Goal: Information Seeking & Learning: Learn about a topic

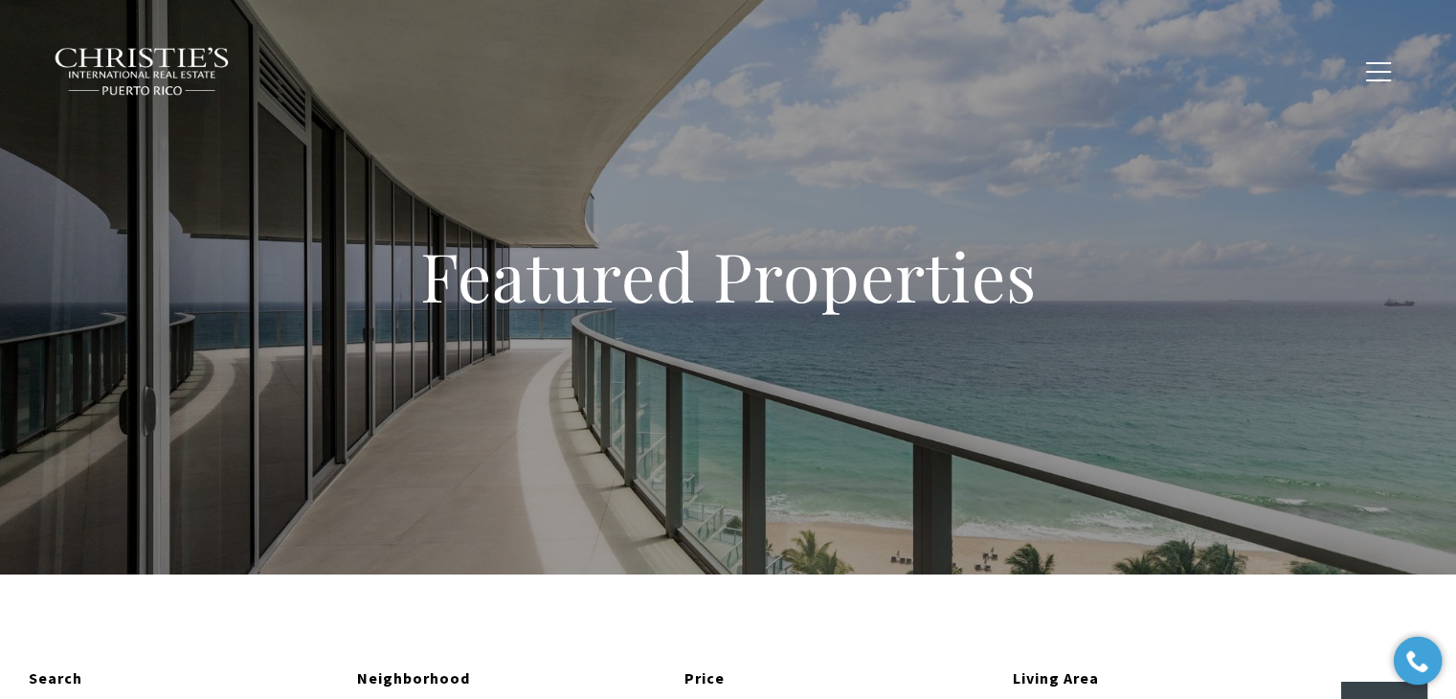
type input "**********"
type input "*********"
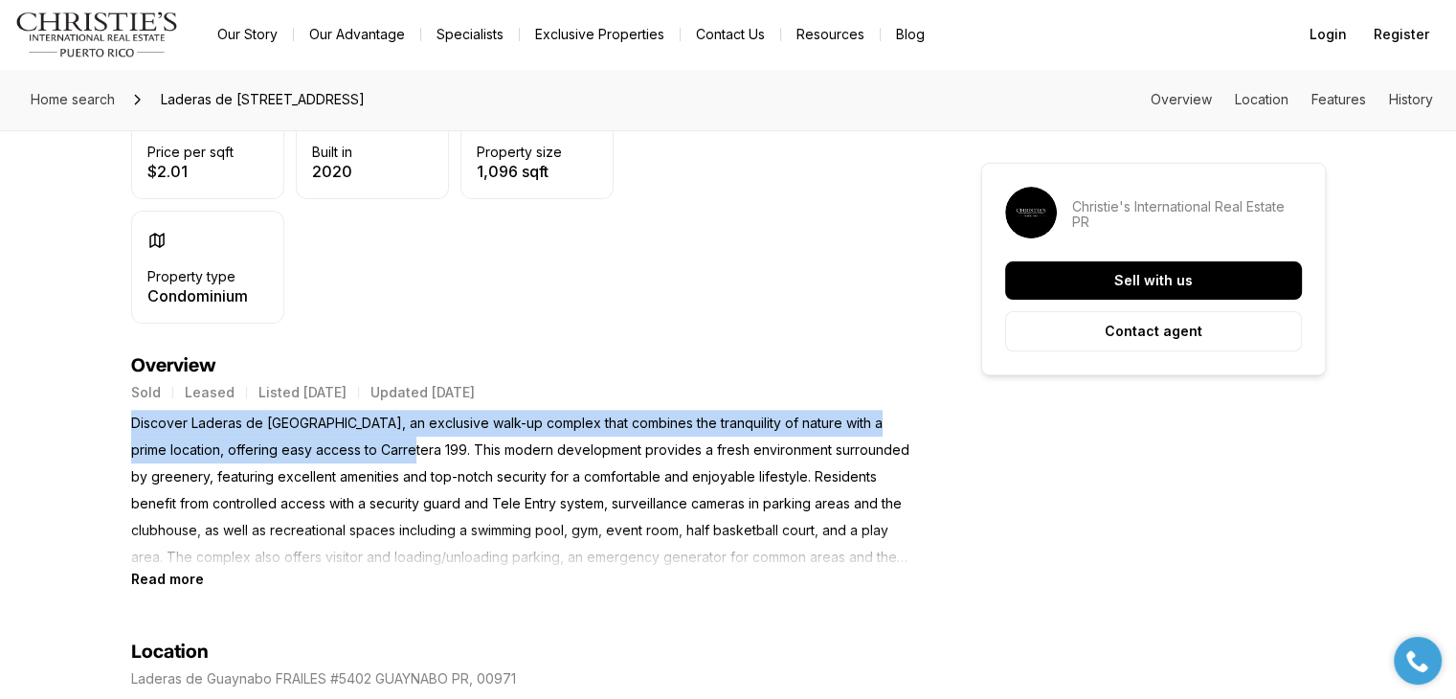
drag, startPoint x: 371, startPoint y: 446, endPoint x: 118, endPoint y: 431, distance: 254.2
copy p "Discover Laderas de Guaynabo, an exclusive walk-up complex that combines the tr…"
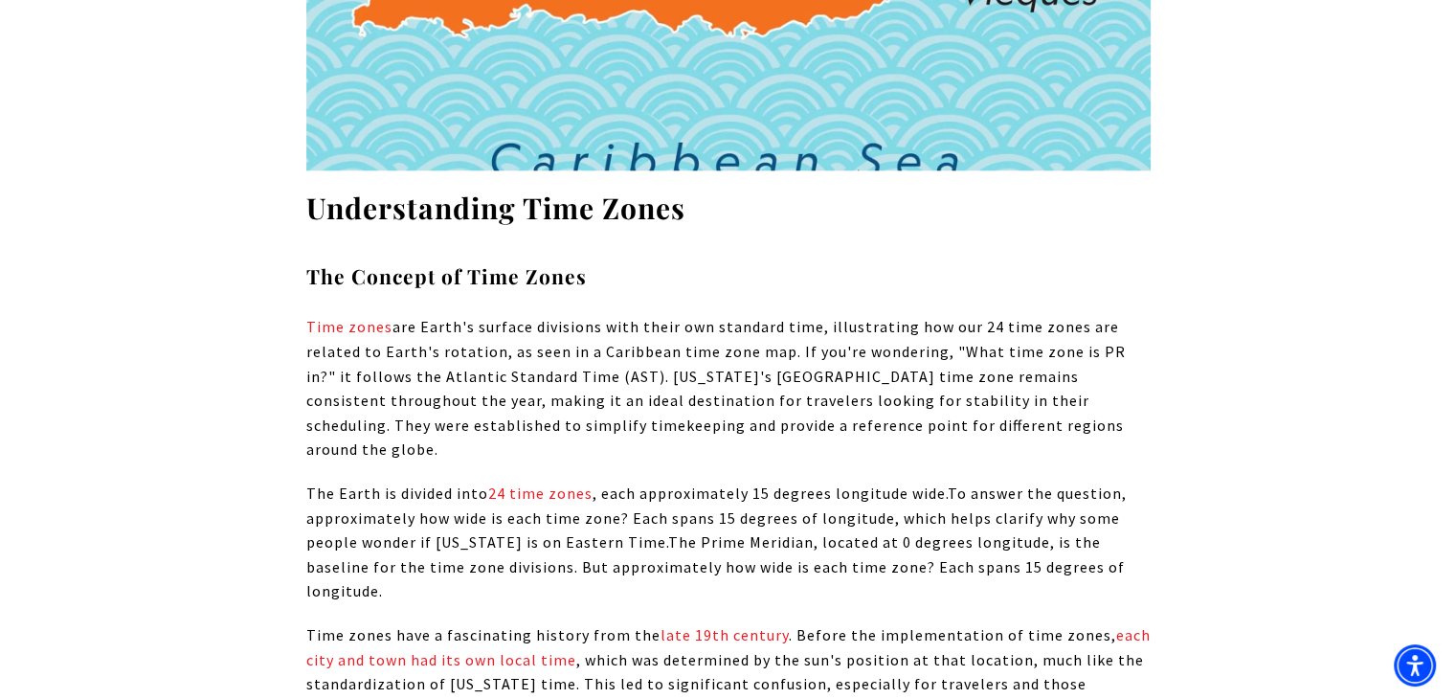
scroll to position [670, 0]
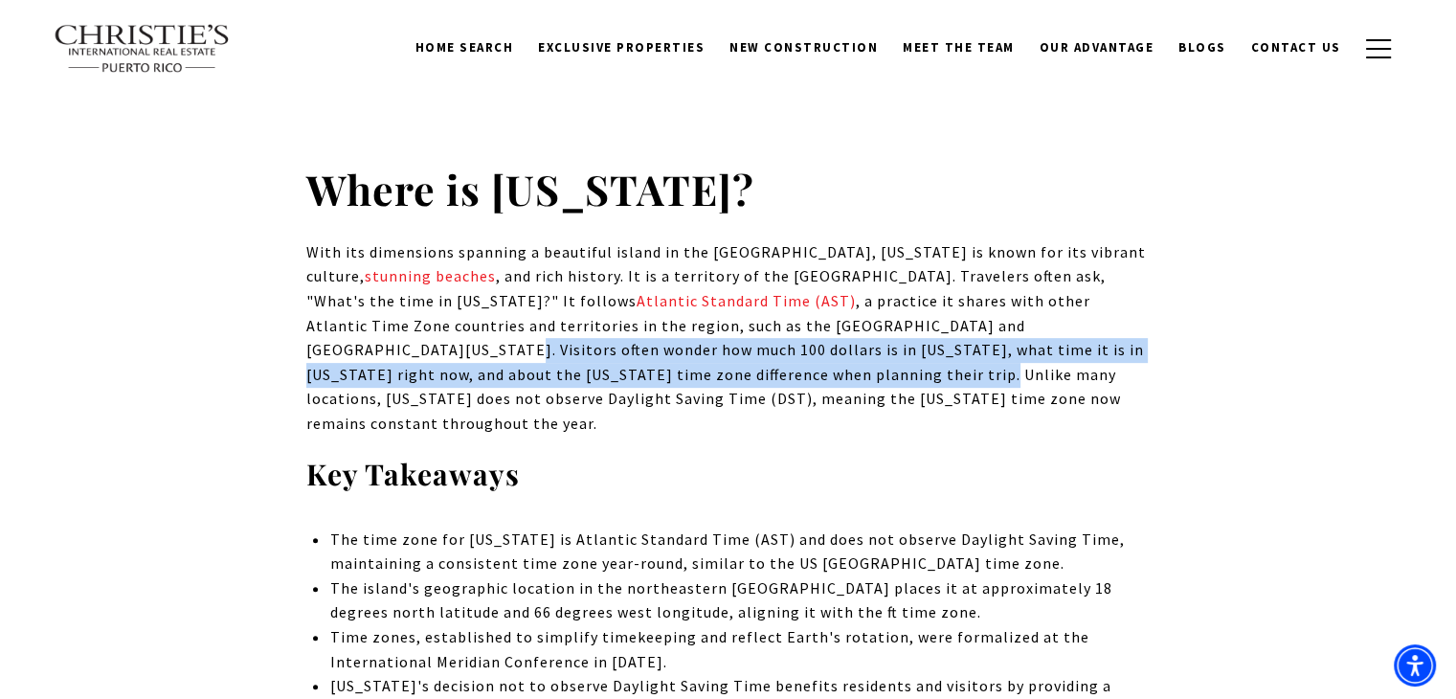
drag, startPoint x: 954, startPoint y: 322, endPoint x: 566, endPoint y: 370, distance: 390.8
click at [566, 370] on p "With its dimensions spanning a beautiful island in the Caribbean, Puerto Rico i…" at bounding box center [728, 338] width 844 height 196
copy span "Visitors often wonder how much 100 dollars is in Puerto Rico, what time it is i…"
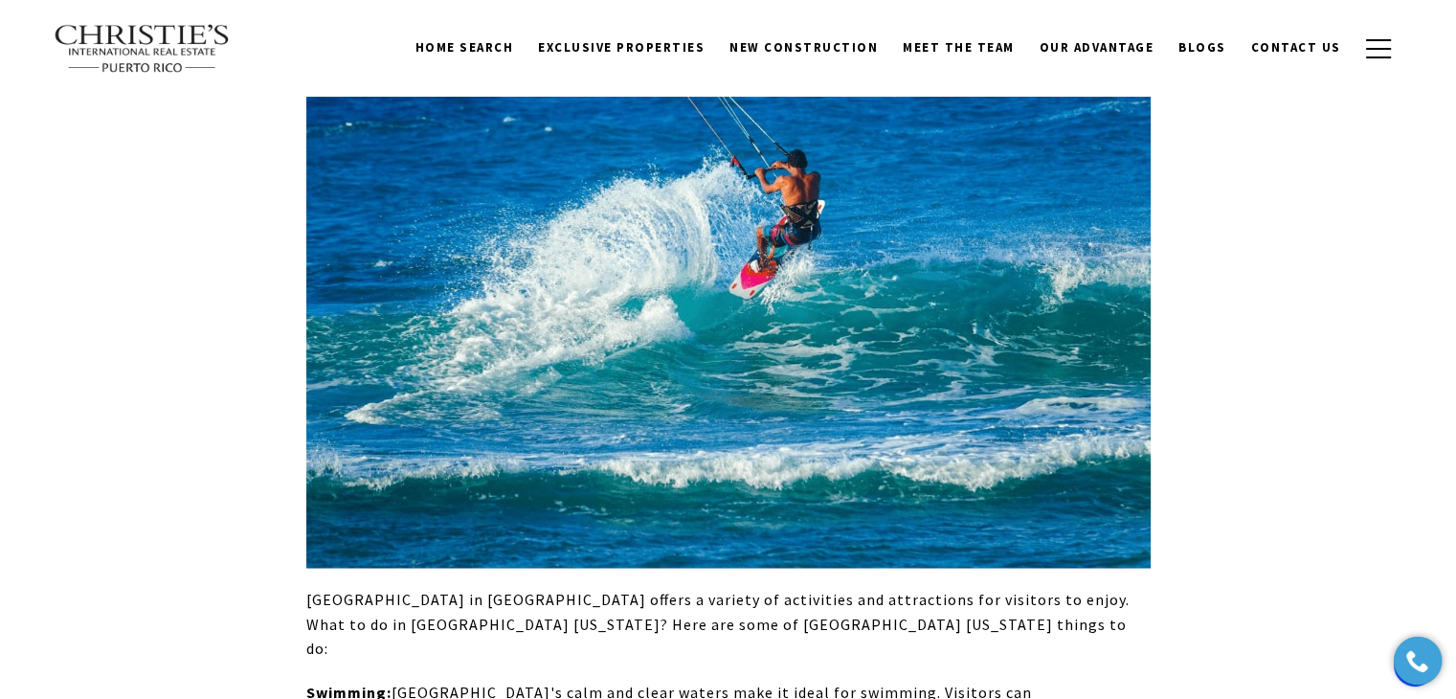
scroll to position [3489, 0]
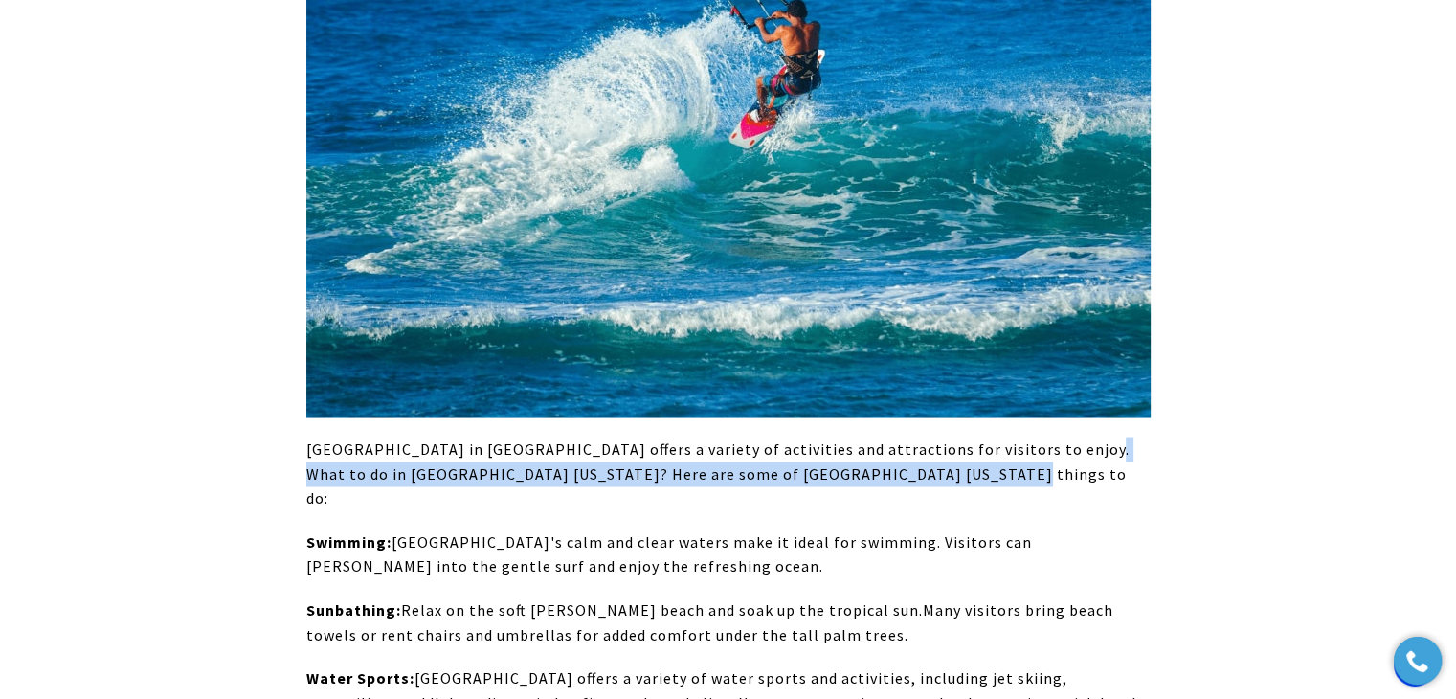
drag, startPoint x: 1039, startPoint y: 317, endPoint x: 1041, endPoint y: 357, distance: 40.3
click at [1041, 437] on p "Isla Verde Beach Resorts in Carolina offers a variety of activities and attract…" at bounding box center [728, 474] width 844 height 74
copy span "What to do in Isla Verde Puerto Rico? Here are some of Isla Verde Puerto Rico t…"
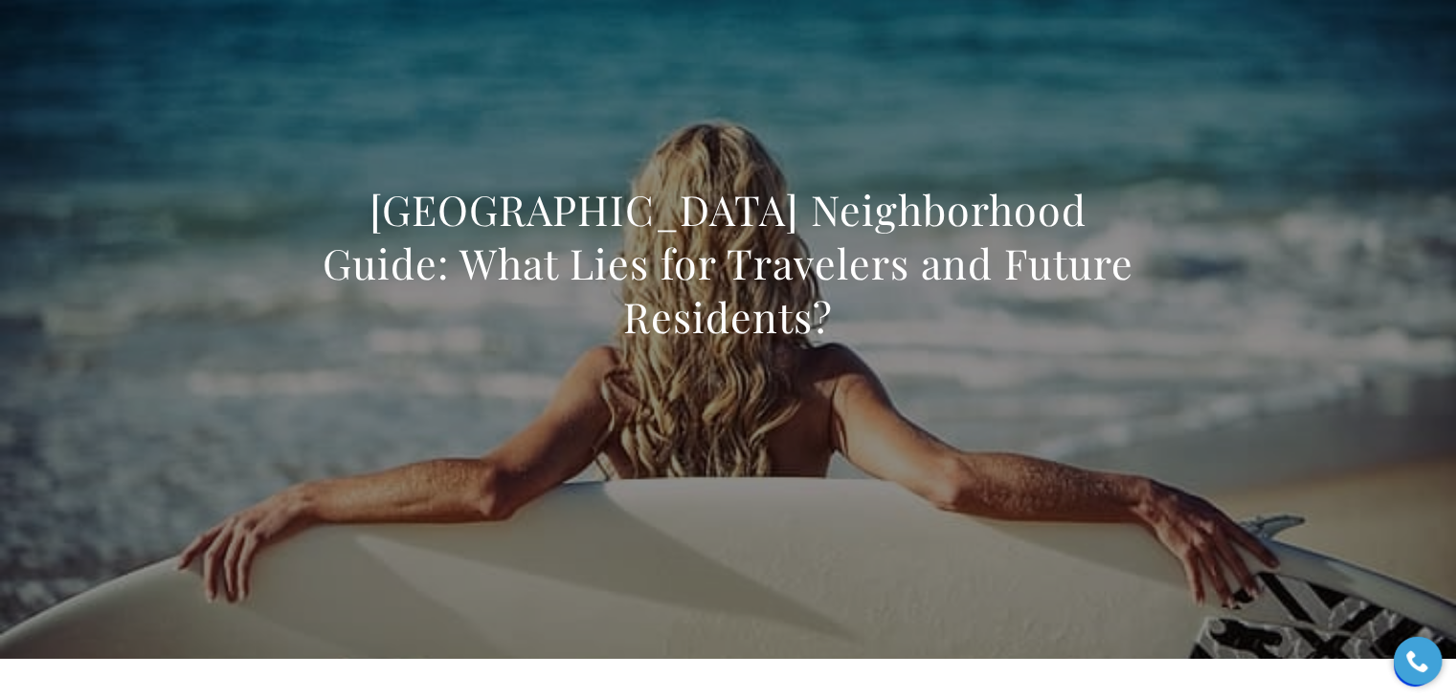
scroll to position [96, 0]
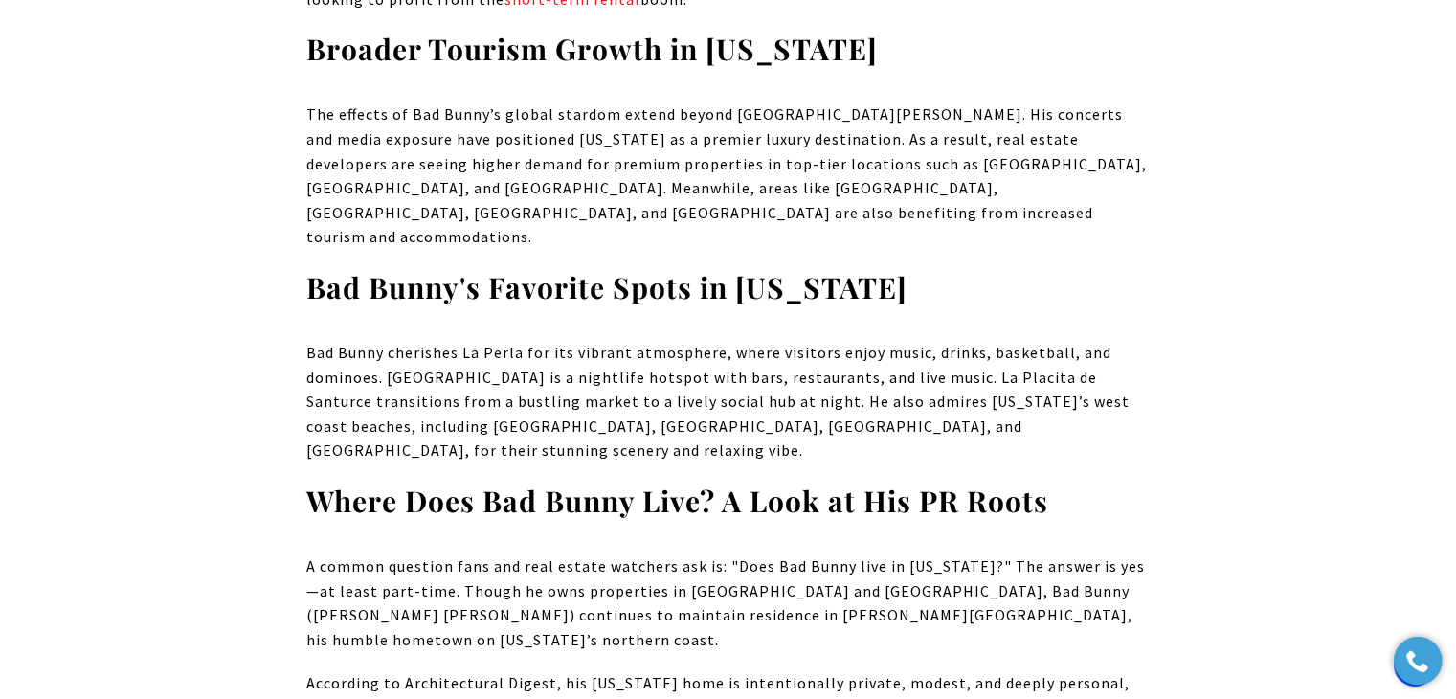
scroll to position [3970, 0]
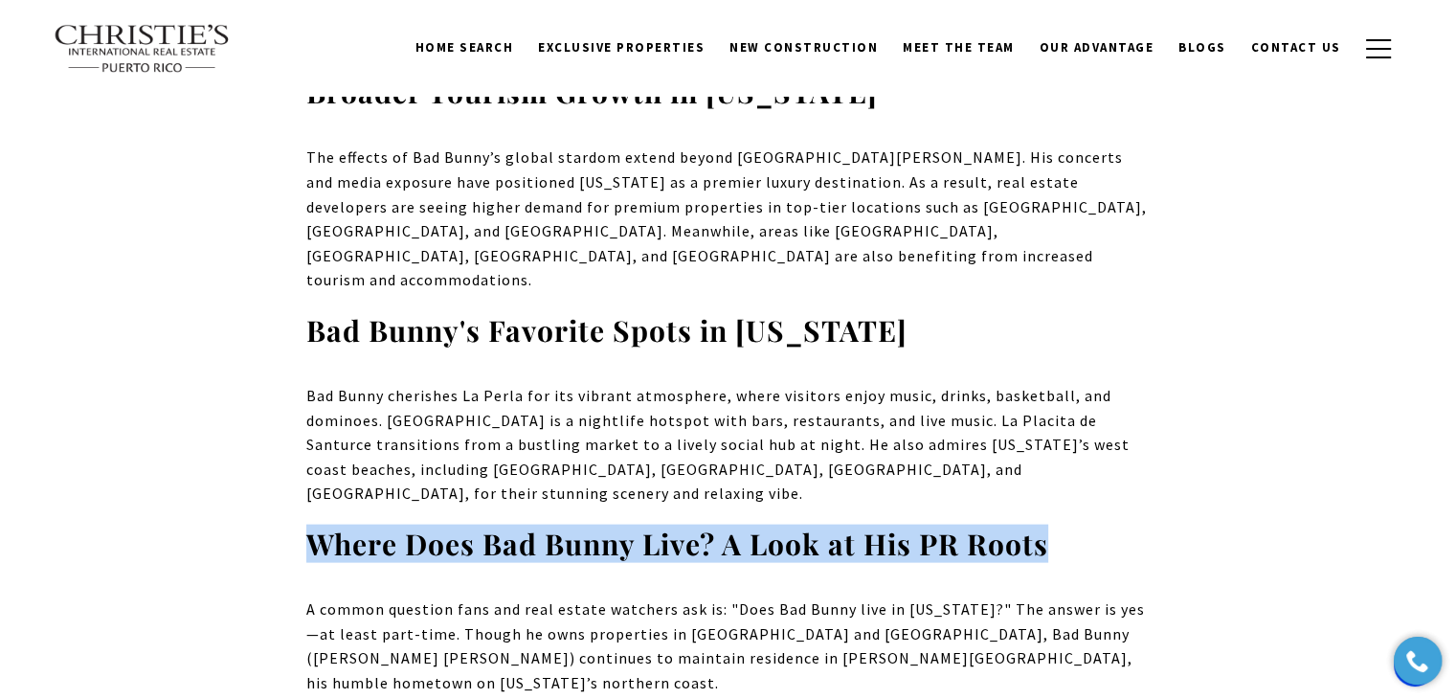
drag, startPoint x: 1053, startPoint y: 338, endPoint x: 309, endPoint y: 365, distance: 744.4
click at [309, 526] on h3 "Where Does Bad Bunny Live? A Look at His PR Roots" at bounding box center [728, 544] width 844 height 37
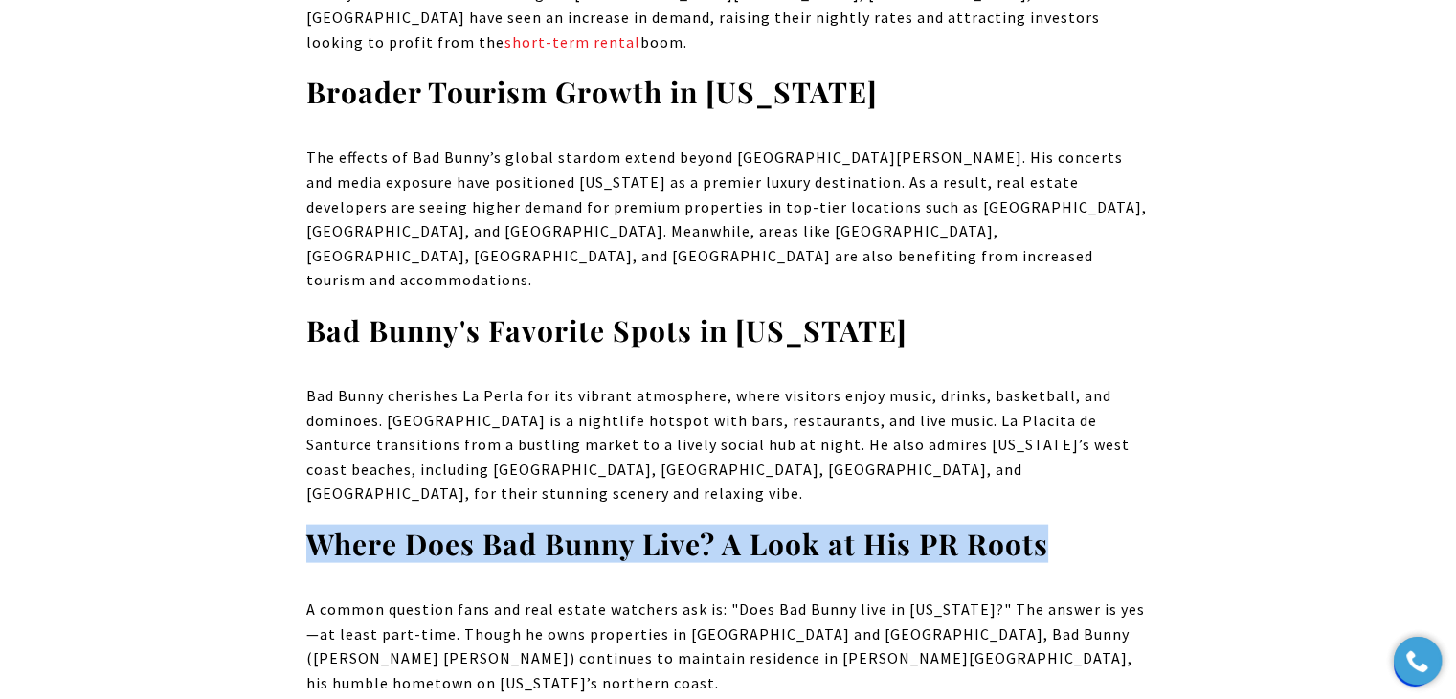
copy strong "Where Does Bad Bunny Live? A Look at His PR Roots"
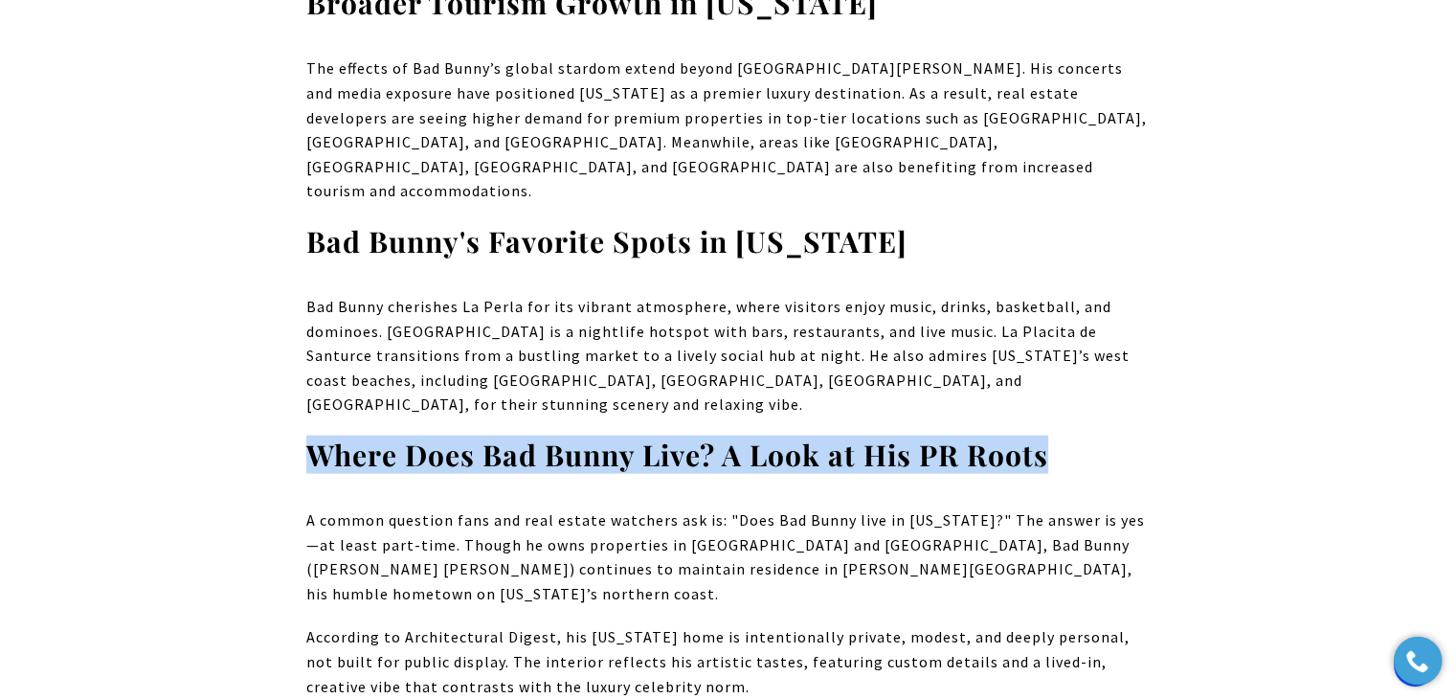
scroll to position [4066, 0]
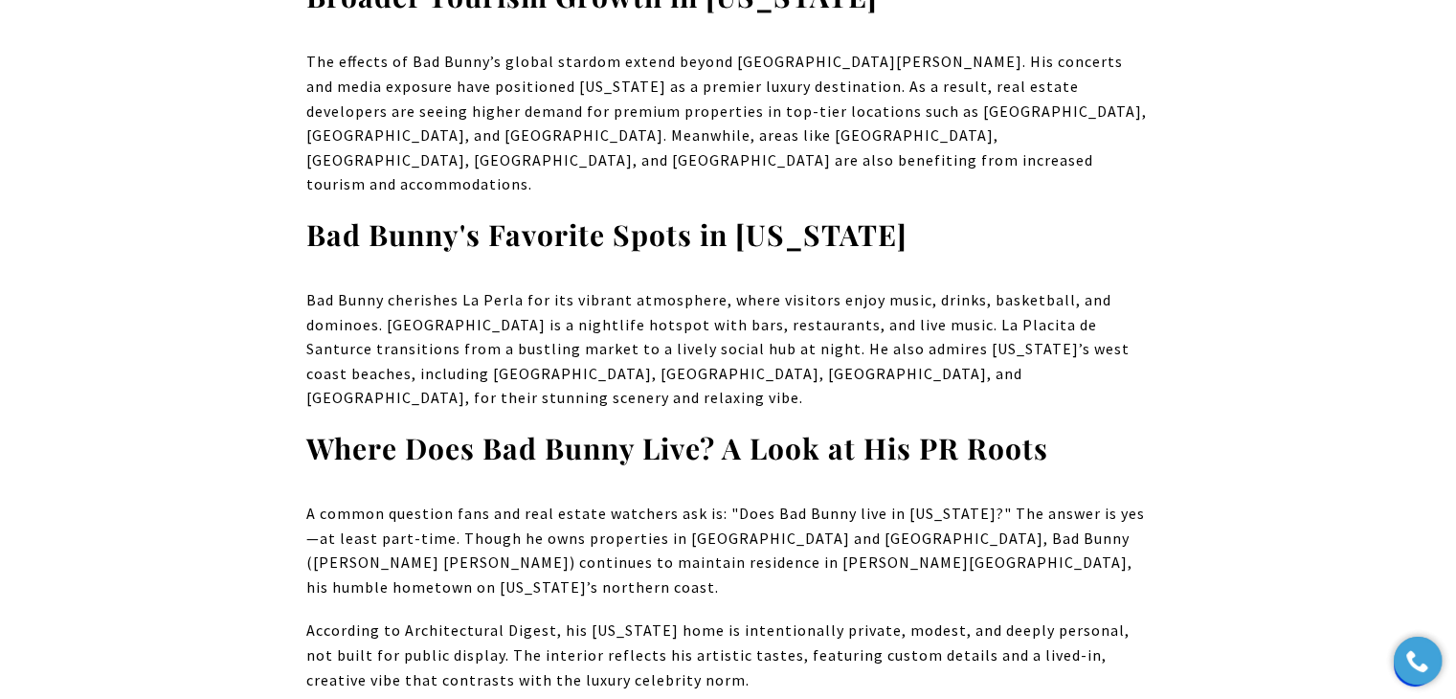
click at [816, 618] on p "According to Architectural Digest, his Puerto Rico home is intentionally privat…" at bounding box center [728, 655] width 844 height 74
drag, startPoint x: 281, startPoint y: 315, endPoint x: 724, endPoint y: 463, distance: 466.5
click at [1134, 502] on p "A common question fans and real estate watchers ask is: "Does Bad Bunny live in…" at bounding box center [728, 551] width 844 height 98
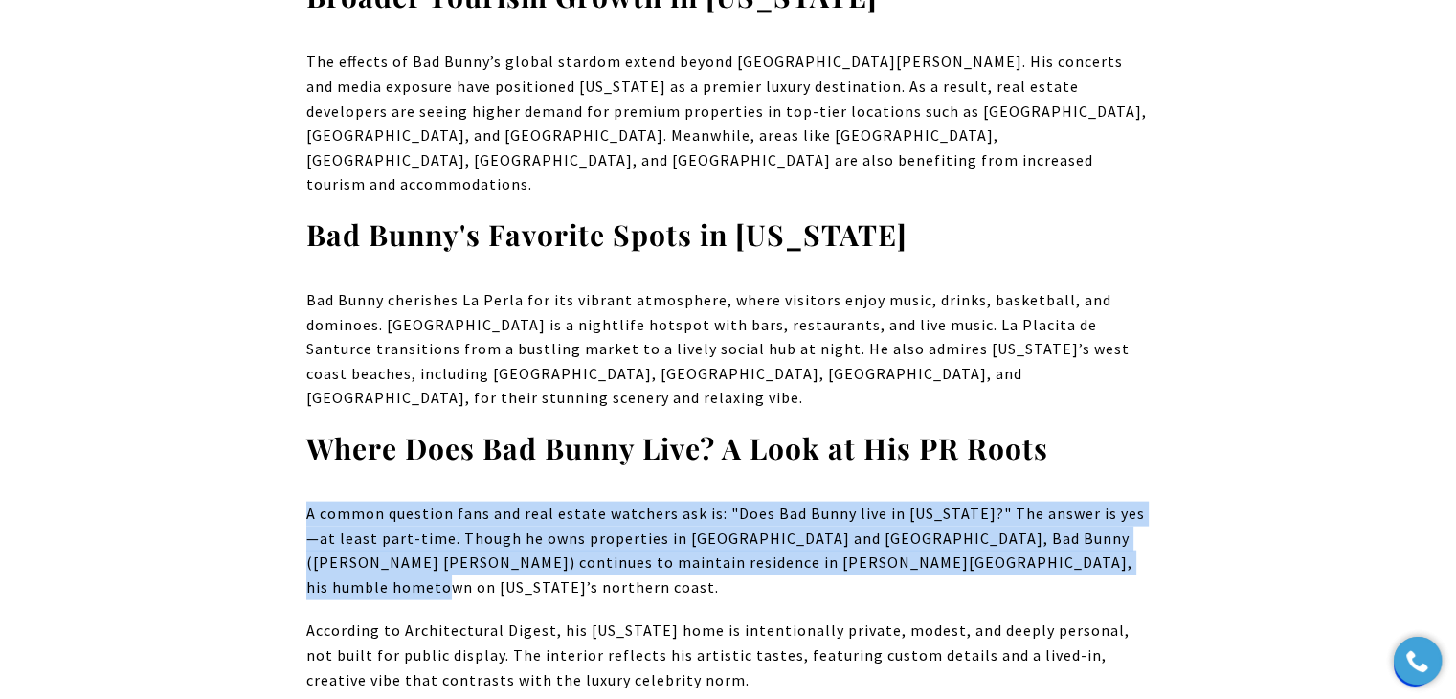
drag, startPoint x: 1115, startPoint y: 361, endPoint x: 284, endPoint y: 323, distance: 831.9
copy p "A common question fans and real estate watchers ask is: "Does Bad Bunny live in…"
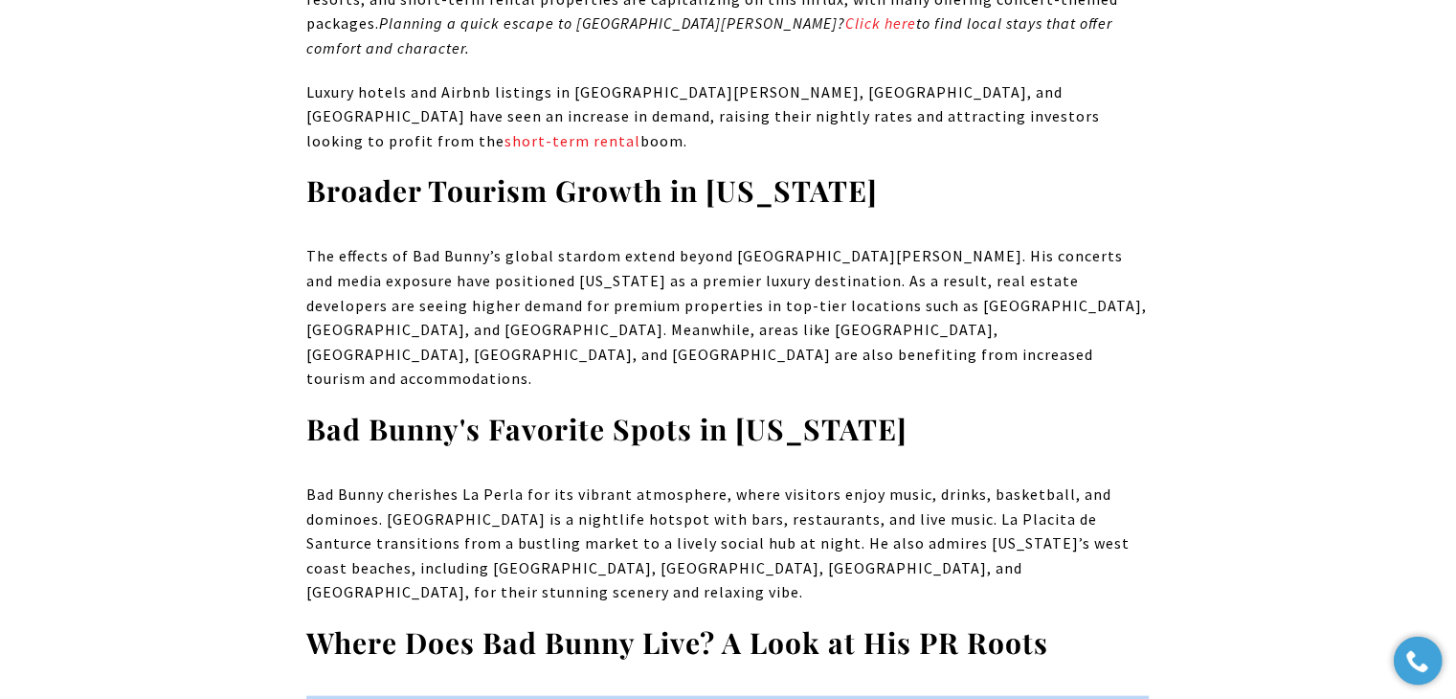
scroll to position [3874, 0]
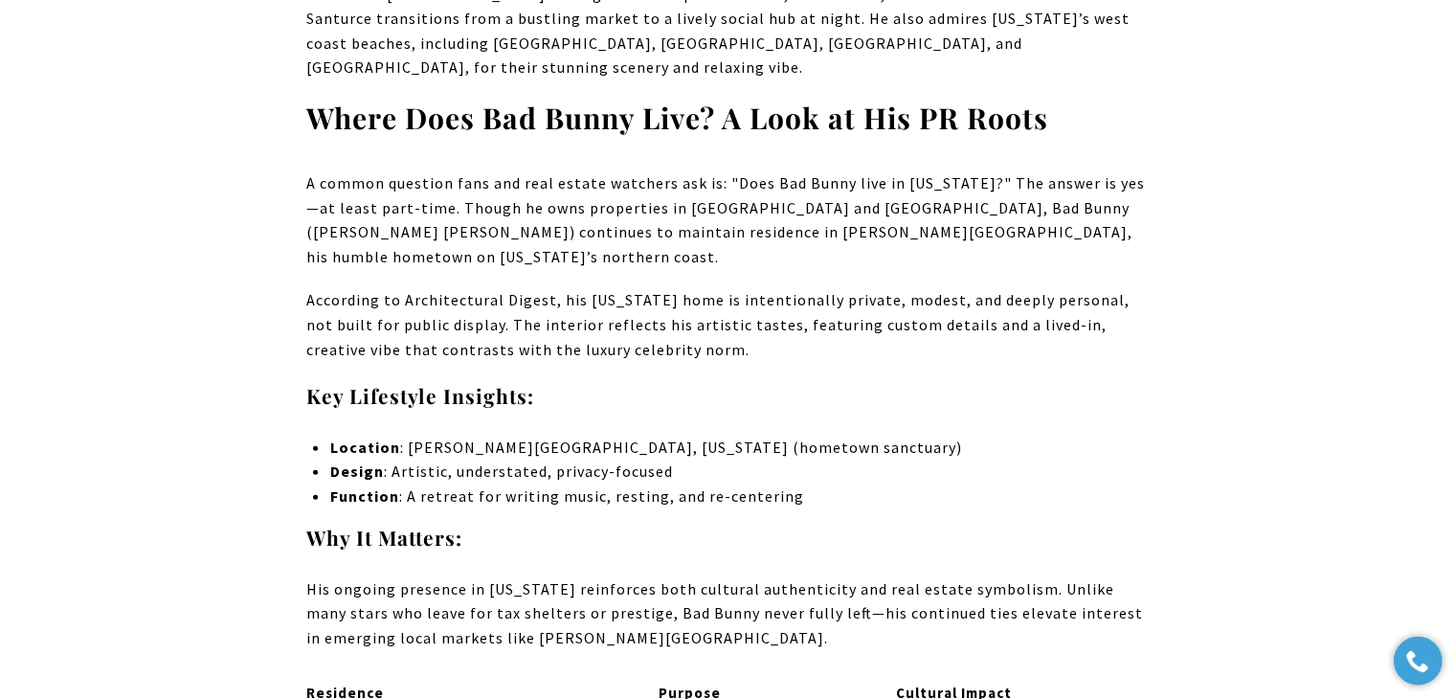
scroll to position [4545, 0]
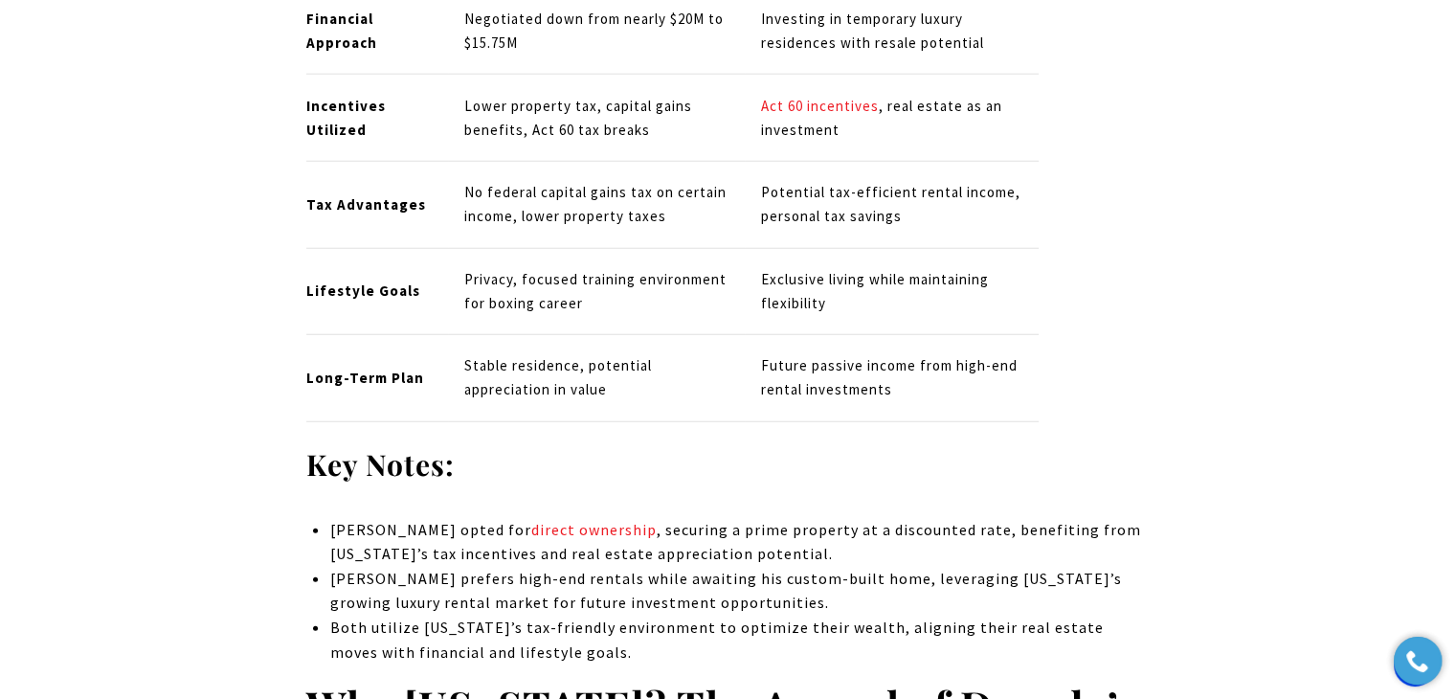
scroll to position [4714, 0]
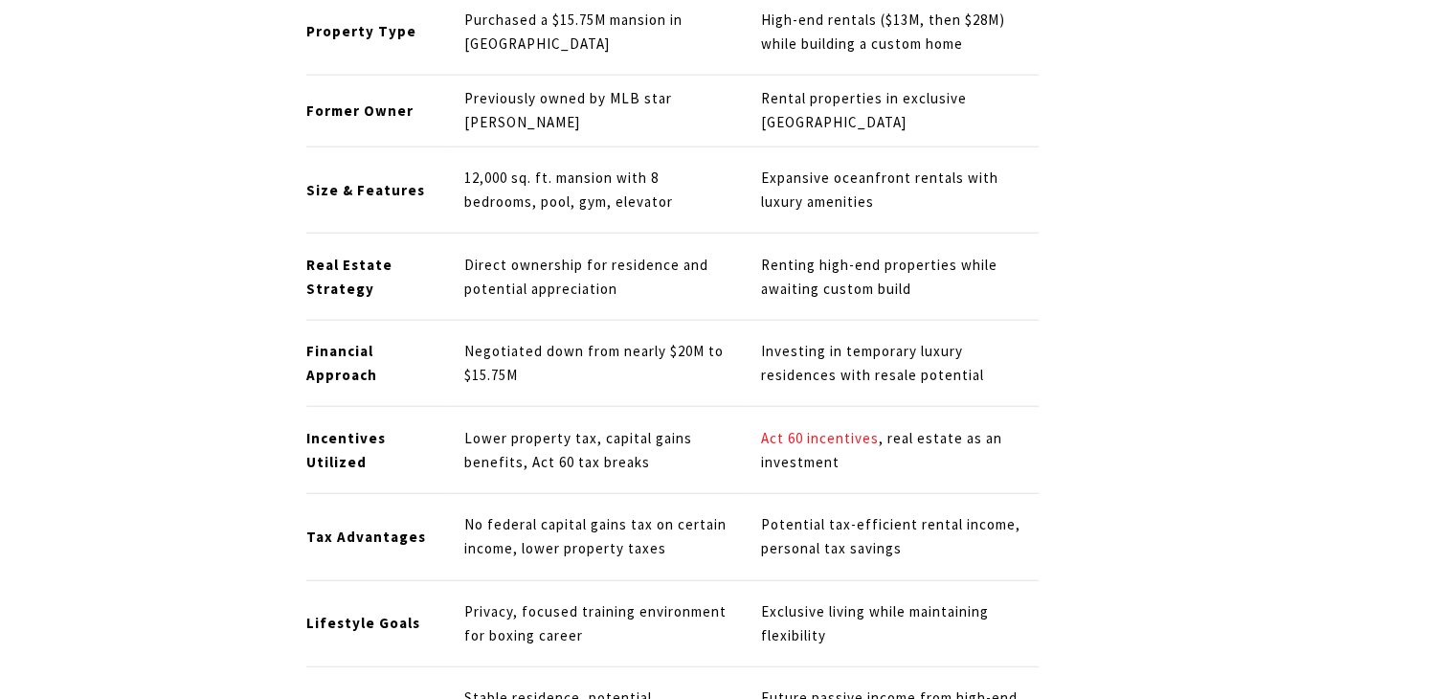
scroll to position [4714, 0]
